Goal: Transaction & Acquisition: Obtain resource

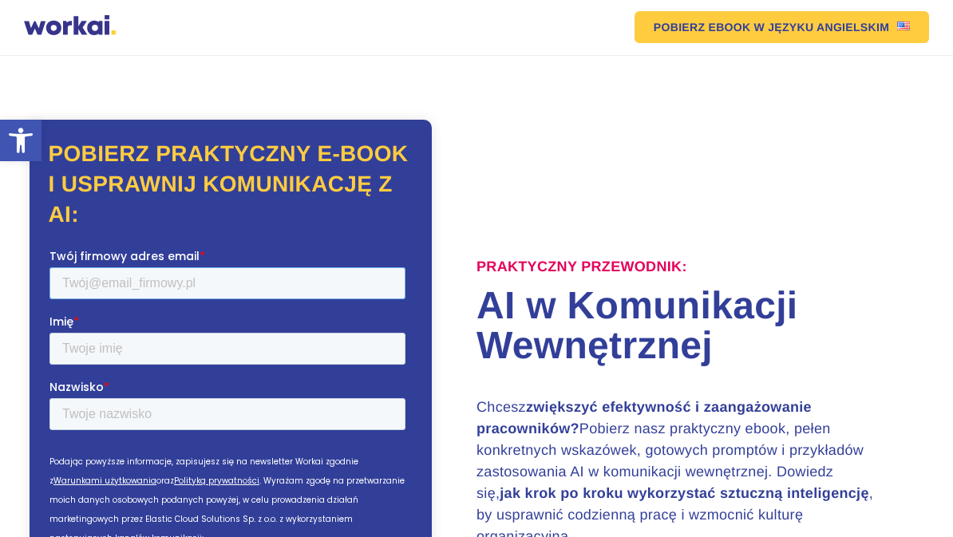
click at [89, 278] on input "Twój firmowy adres email *" at bounding box center [227, 283] width 356 height 32
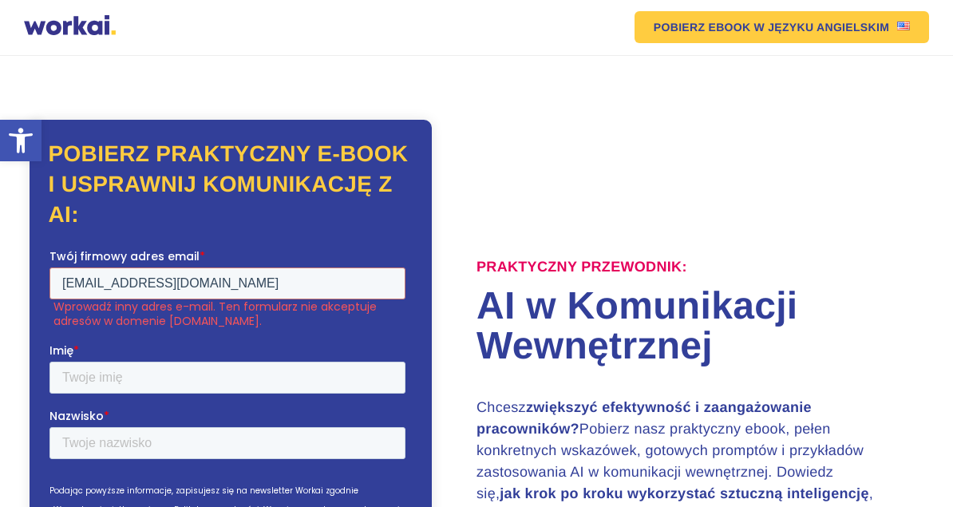
click at [80, 351] on label "Imię *" at bounding box center [230, 350] width 362 height 16
click at [80, 361] on input "Imię *" at bounding box center [227, 377] width 356 height 32
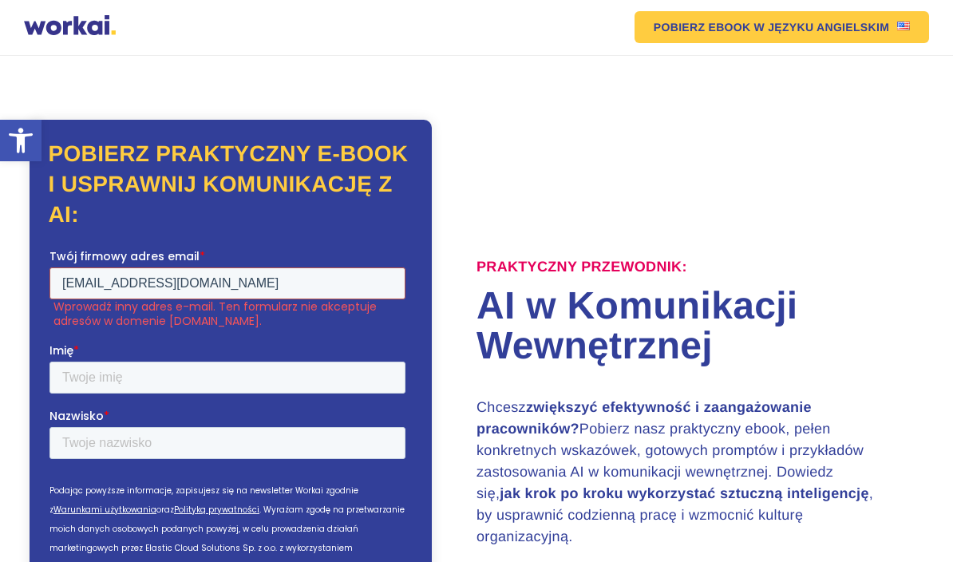
click at [259, 286] on input "piotrkubiszyn@gmail.com" at bounding box center [227, 283] width 356 height 32
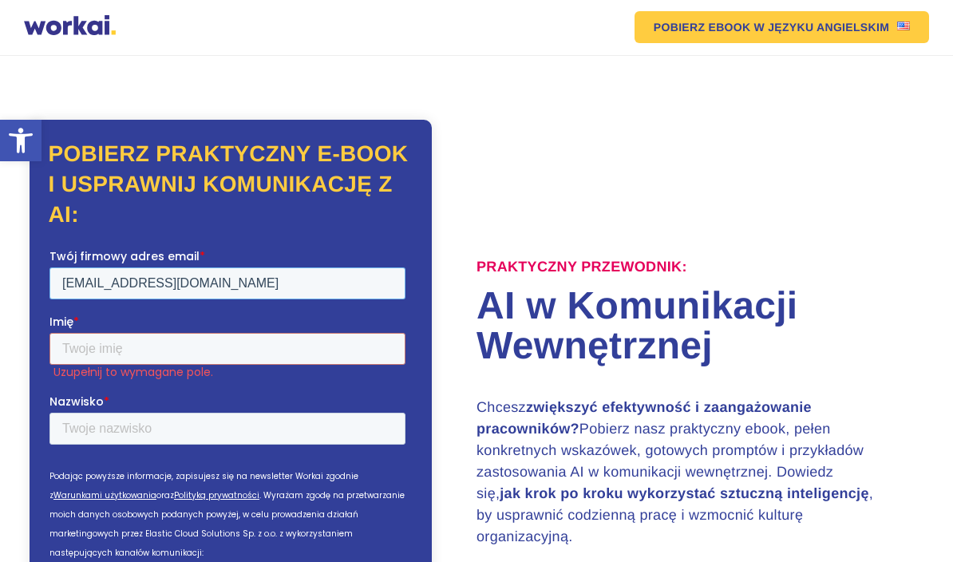
type input "piotrkubiszyn@gd.onet.pl"
click at [137, 357] on input "Imię *" at bounding box center [227, 348] width 356 height 32
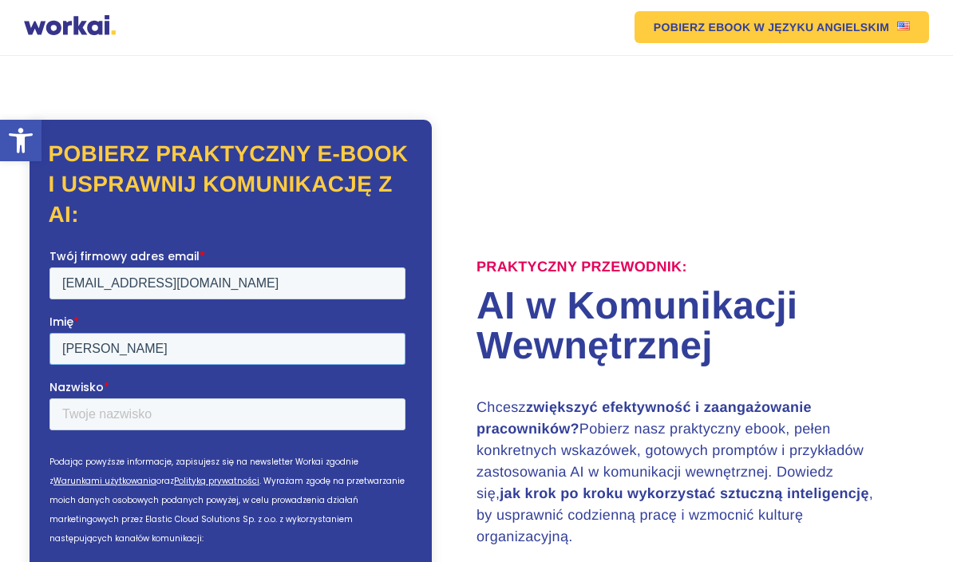
type input "Piotr"
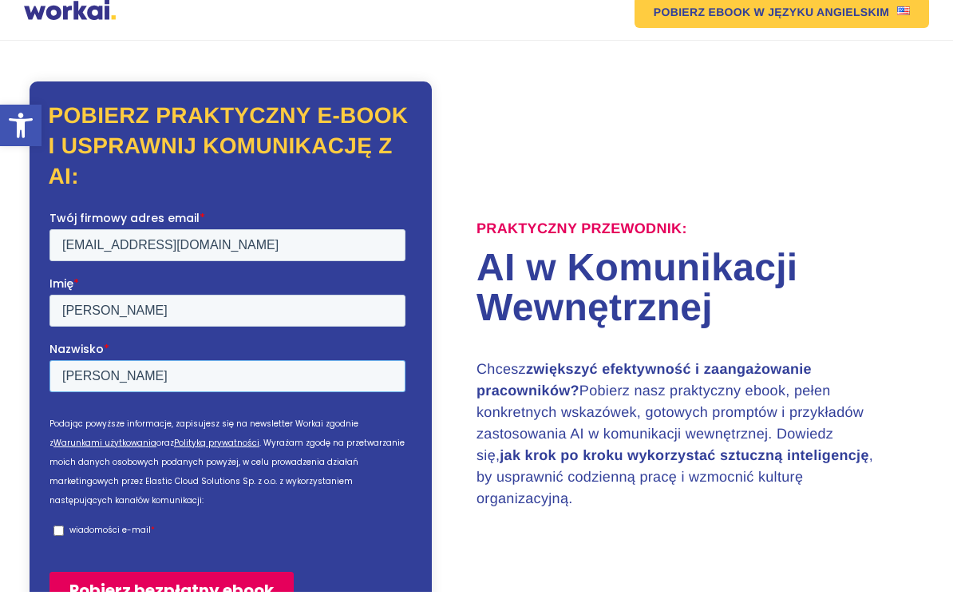
scroll to position [34, 0]
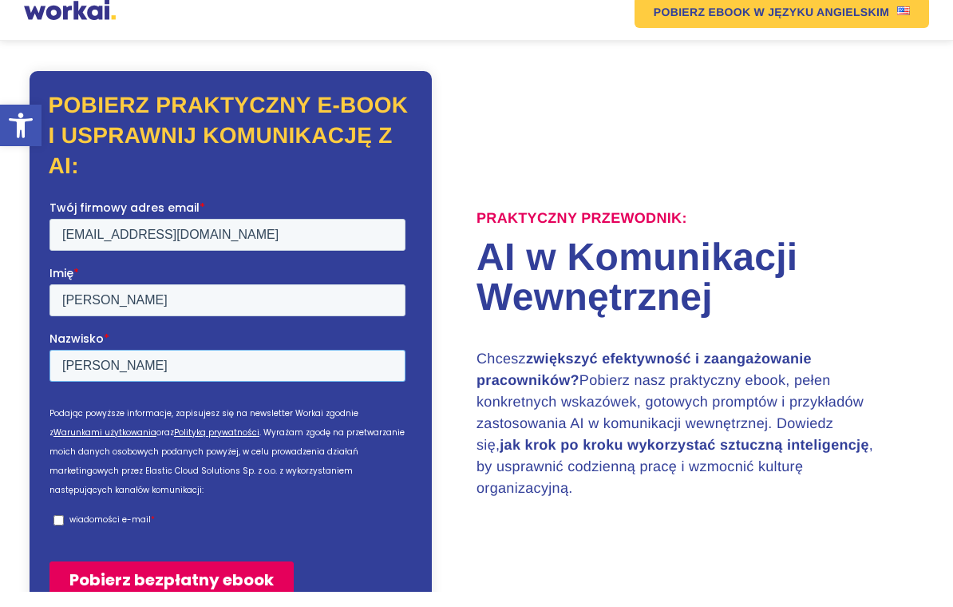
type input "Kubiszyn"
click at [202, 536] on input "Pobierz bezpłatny ebook" at bounding box center [171, 578] width 244 height 37
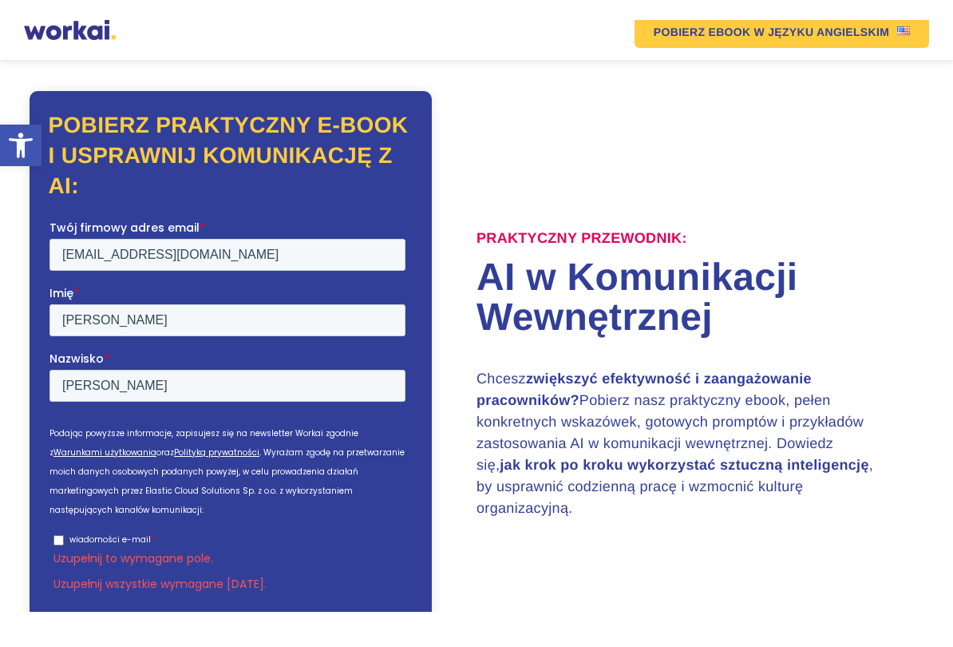
scroll to position [49, 0]
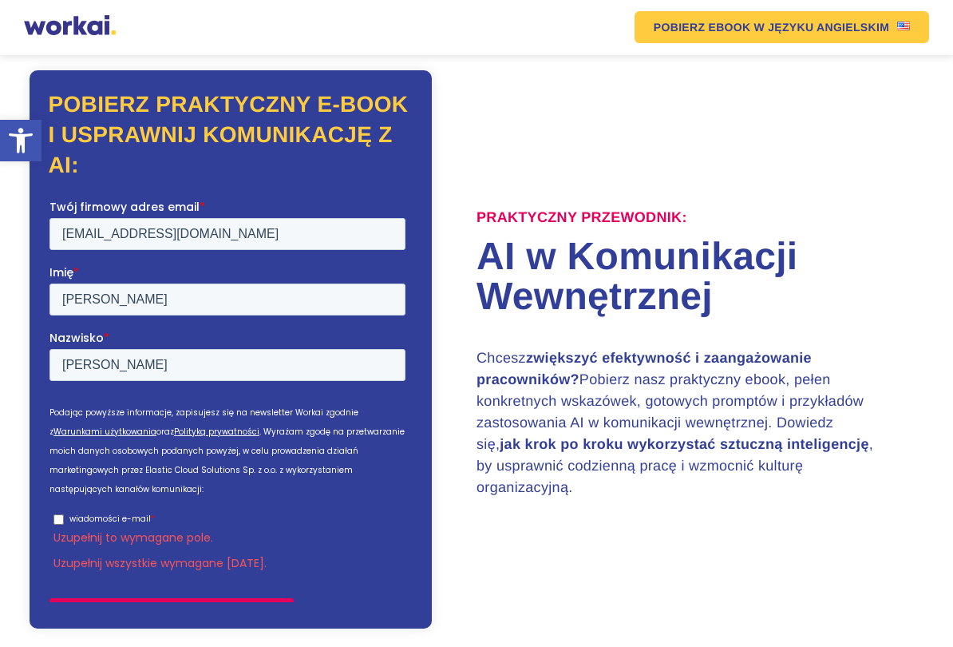
click at [63, 513] on input "wiadomości e-mail *" at bounding box center [58, 518] width 10 height 10
checkbox input "true"
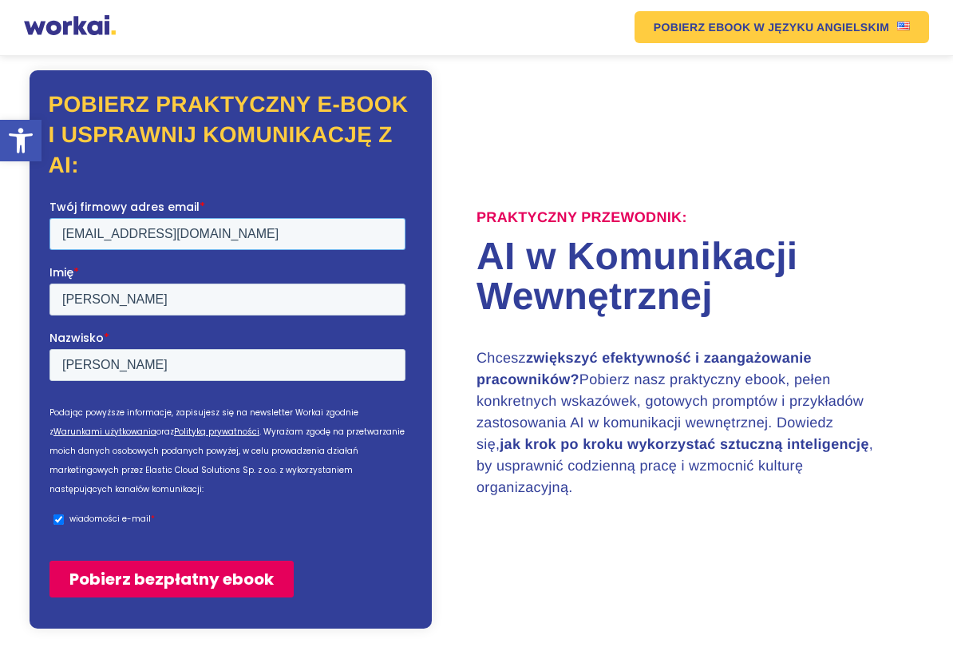
click at [137, 235] on input "piotrkubiszyn@gd.onet.pl" at bounding box center [227, 233] width 356 height 32
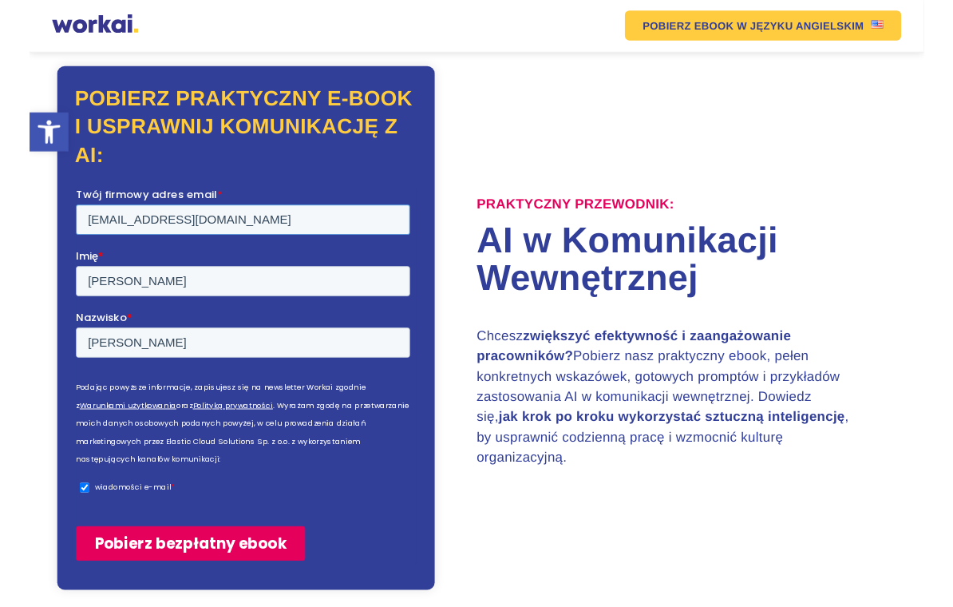
scroll to position [49, 0]
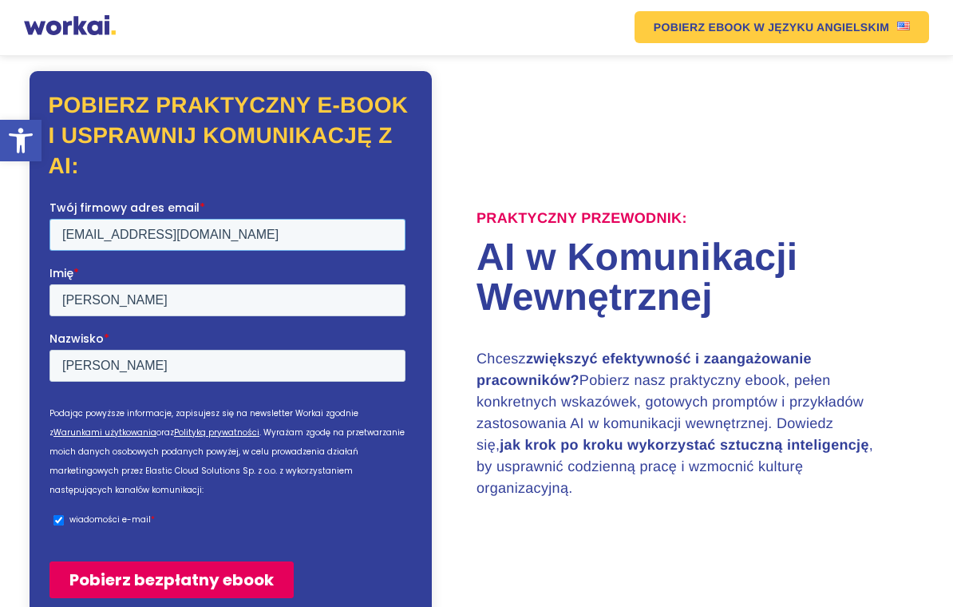
type input "makaroni@gd.onet.pl"
click at [366, 512] on span "wiadomości e-mail *" at bounding box center [237, 519] width 336 height 14
click at [63, 514] on input "wiadomości e-mail *" at bounding box center [58, 519] width 10 height 10
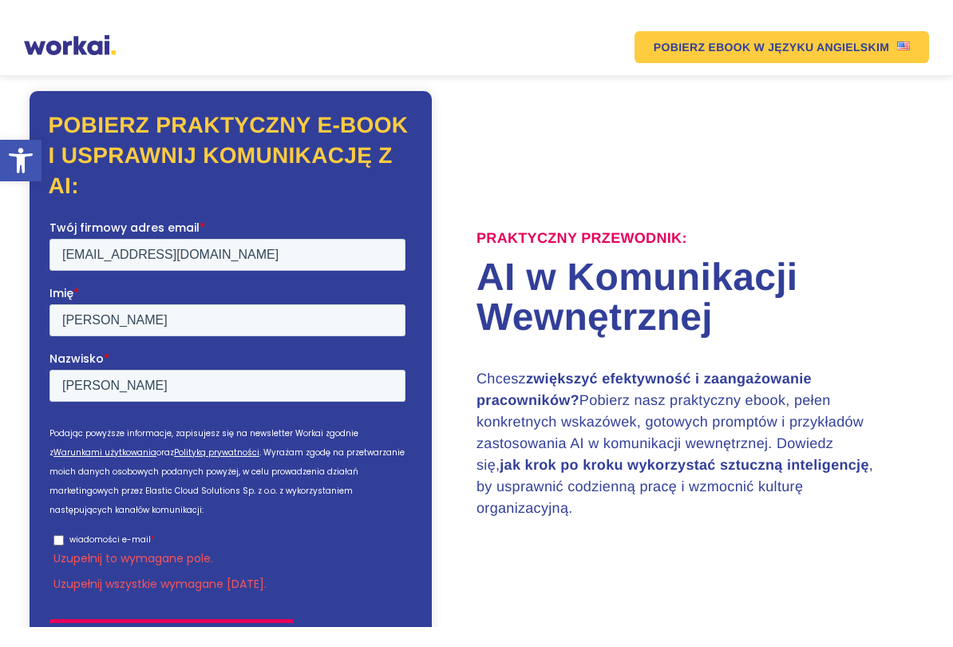
scroll to position [49, 0]
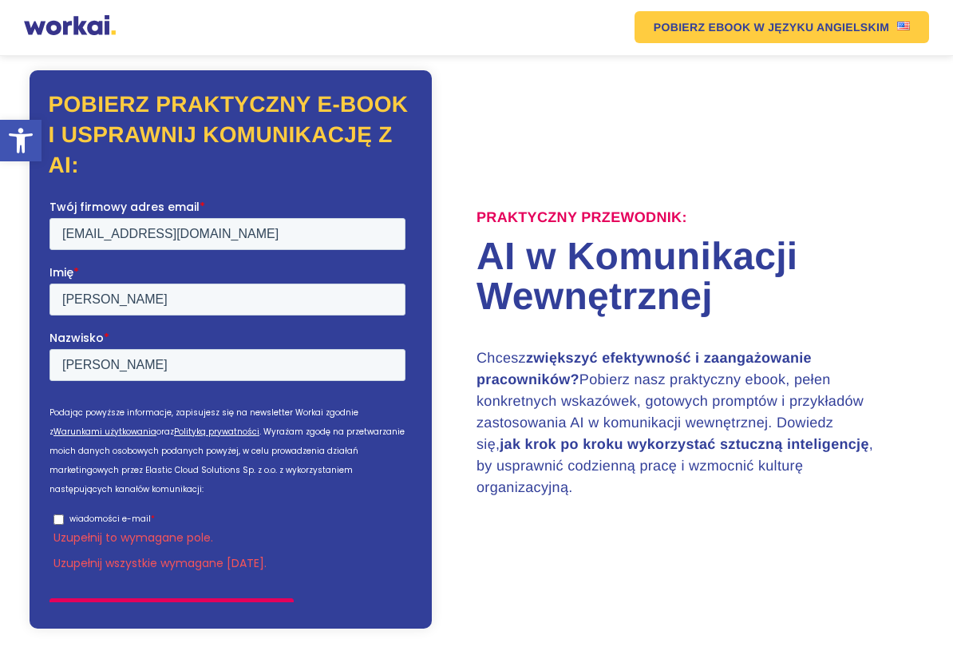
click at [61, 513] on input "wiadomości e-mail *" at bounding box center [58, 518] width 10 height 10
checkbox input "true"
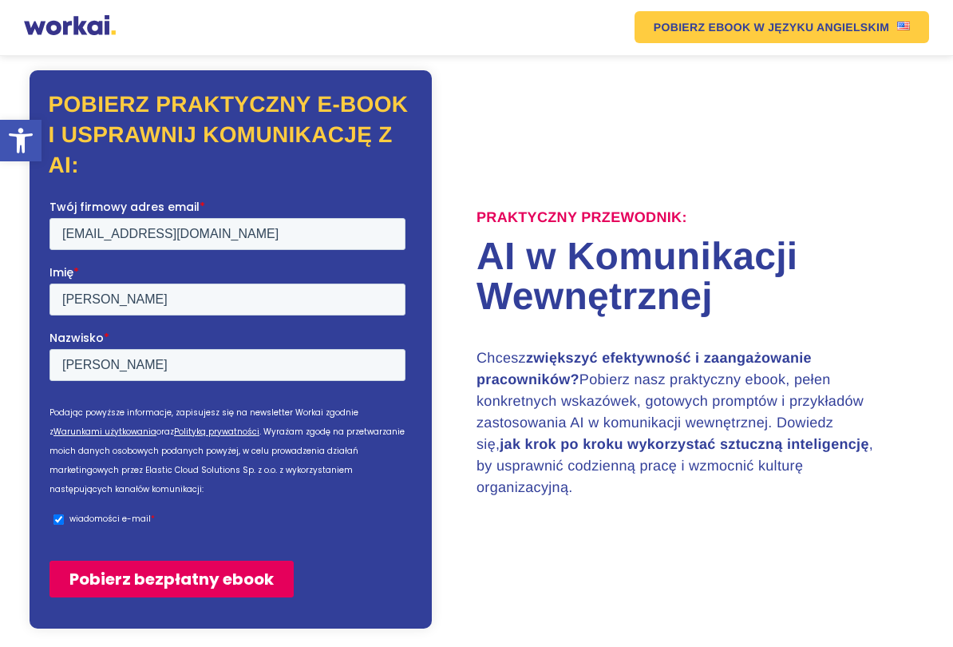
click at [192, 536] on input "Pobierz bezpłatny ebook" at bounding box center [171, 578] width 244 height 37
